Goal: Find specific page/section: Find specific page/section

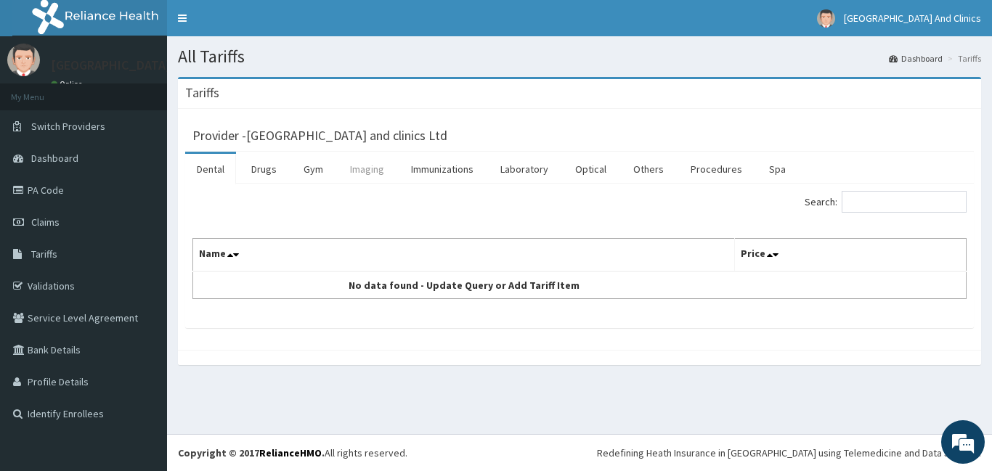
click at [361, 172] on link "Imaging" at bounding box center [367, 169] width 57 height 31
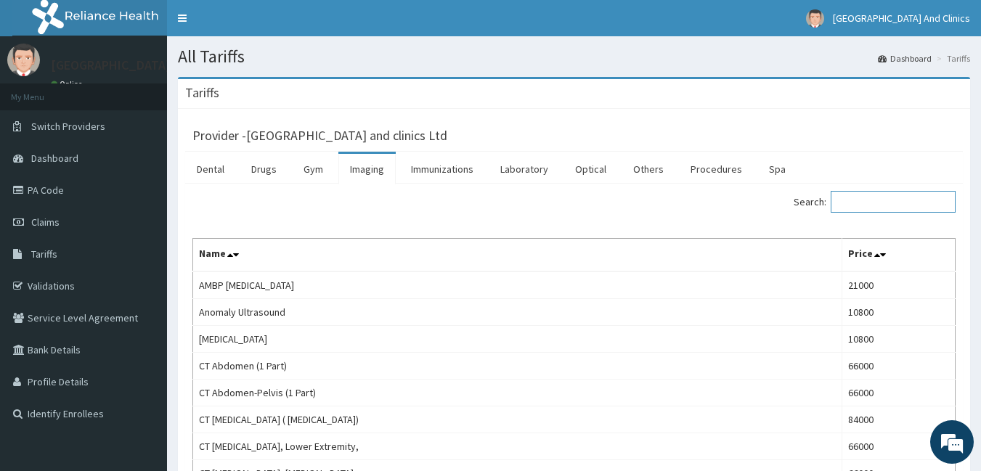
click at [865, 202] on input "Search:" at bounding box center [893, 202] width 125 height 22
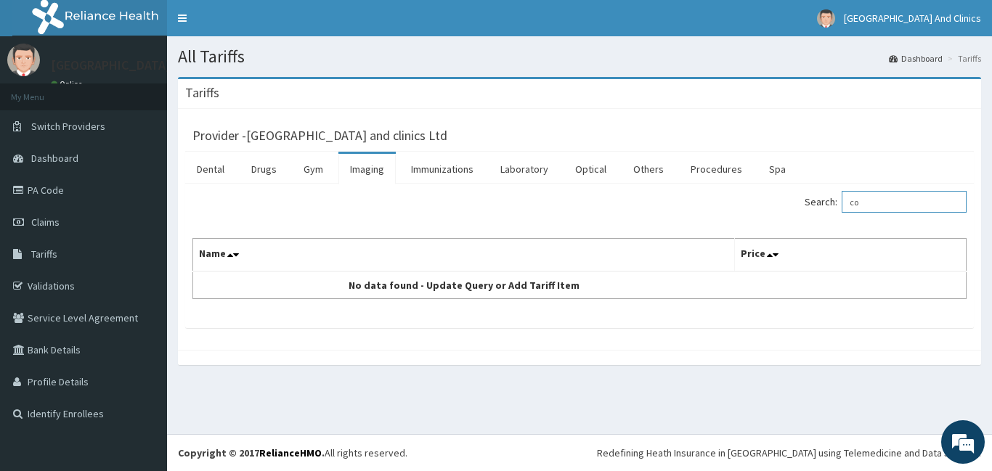
type input "c"
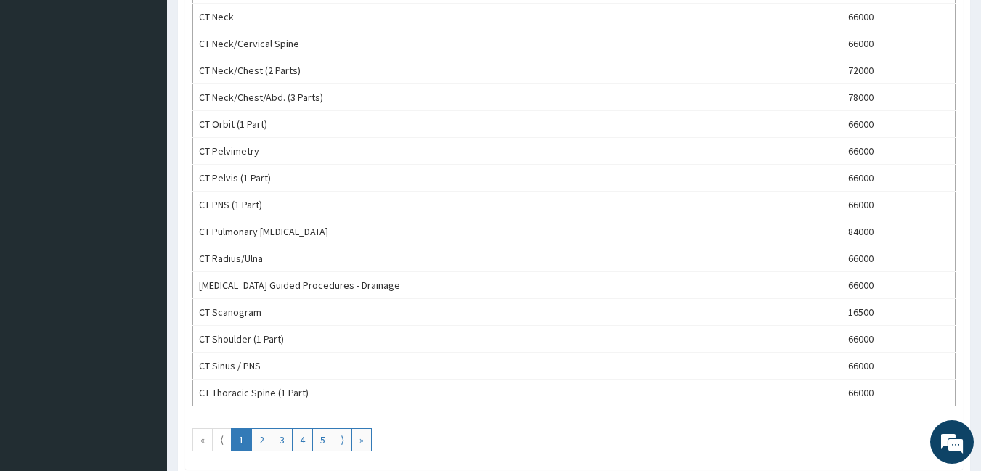
scroll to position [1235, 0]
